Goal: Task Accomplishment & Management: Manage account settings

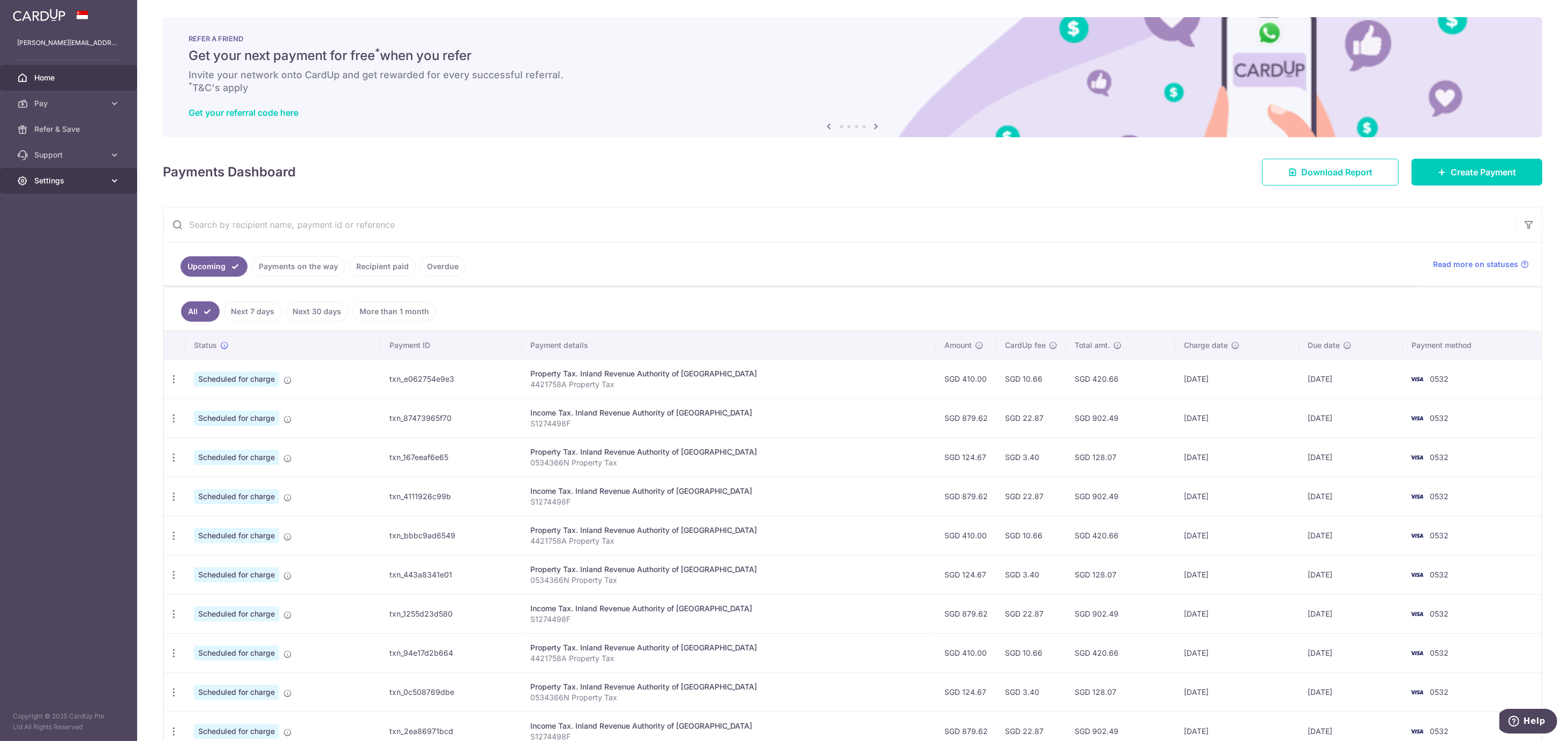
click at [39, 177] on span "Settings" at bounding box center [69, 180] width 71 height 11
click at [41, 229] on span "Logout" at bounding box center [69, 232] width 71 height 11
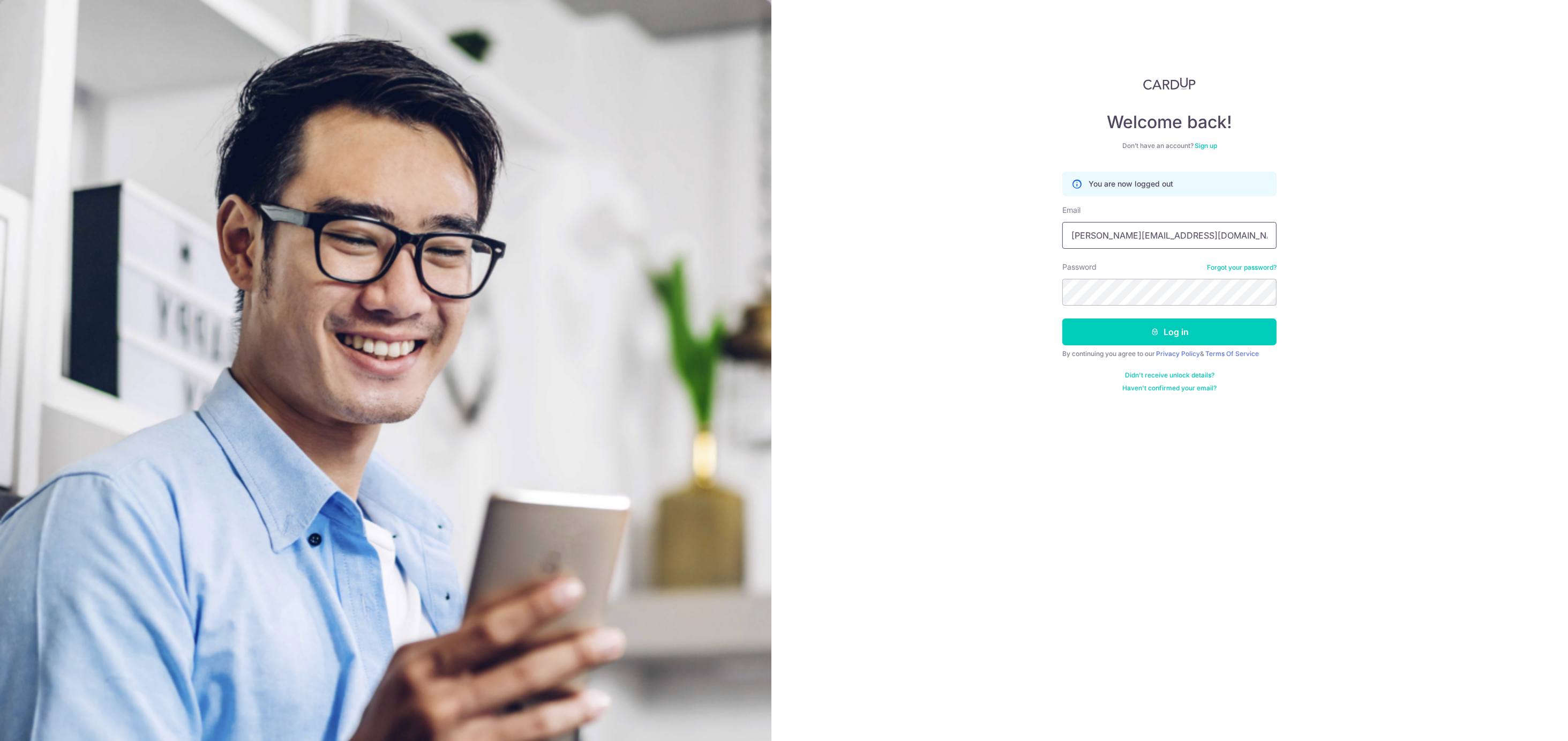
click at [1169, 227] on input "jessica.ksy@hotmail.com" at bounding box center [1169, 235] width 214 height 27
type input "[EMAIL_ADDRESS][DOMAIN_NAME]"
click at [1187, 336] on button "Log in" at bounding box center [1169, 332] width 214 height 27
